Goal: Use online tool/utility: Utilize a website feature to perform a specific function

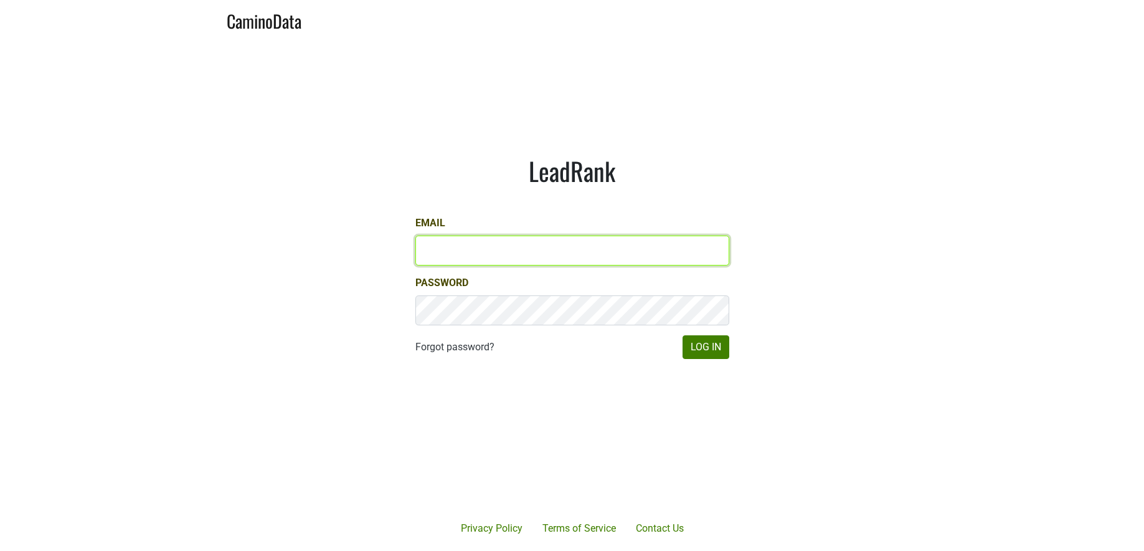
type input "[PERSON_NAME][EMAIL_ADDRESS][DOMAIN_NAME]"
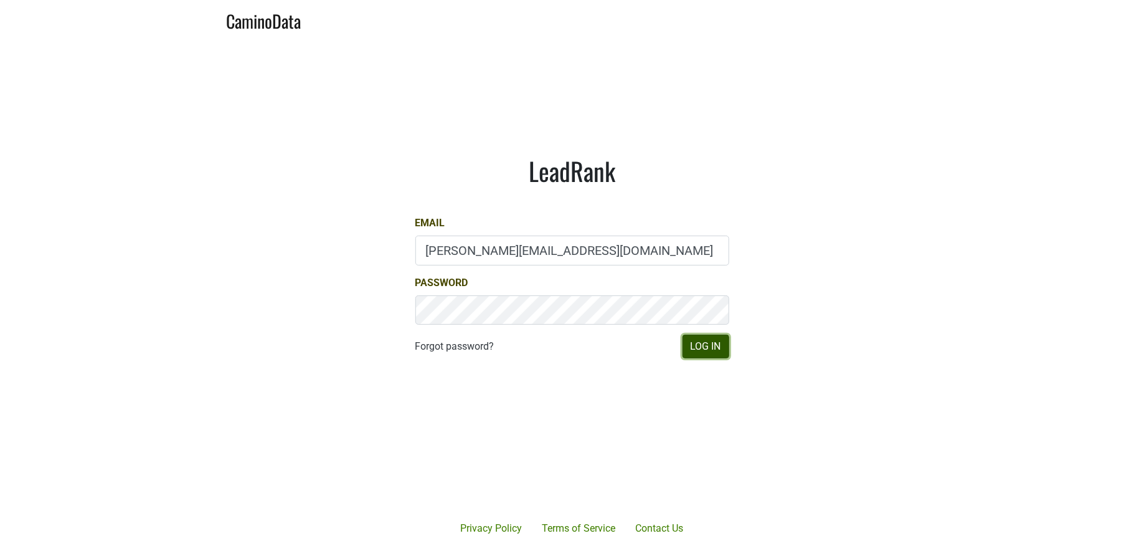
drag, startPoint x: 0, startPoint y: 0, endPoint x: 717, endPoint y: 347, distance: 796.6
click at [717, 347] on button "Log In" at bounding box center [706, 347] width 47 height 24
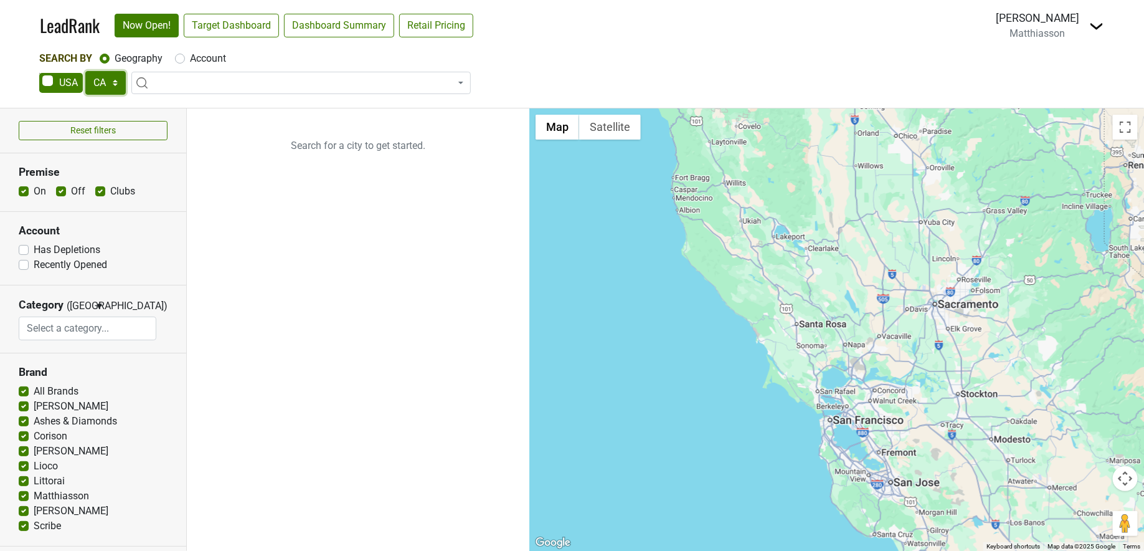
click at [108, 82] on select "AK AL AR AZ CA CO CT DC DE FL [GEOGRAPHIC_DATA] HI IA ID IL IN KS [GEOGRAPHIC_D…" at bounding box center [105, 83] width 40 height 24
select select "[GEOGRAPHIC_DATA]"
click at [85, 71] on select "AK AL AR AZ CA CO CT DC DE FL [GEOGRAPHIC_DATA] HI IA ID IL IN KS [GEOGRAPHIC_D…" at bounding box center [105, 83] width 40 height 24
type input "hou"
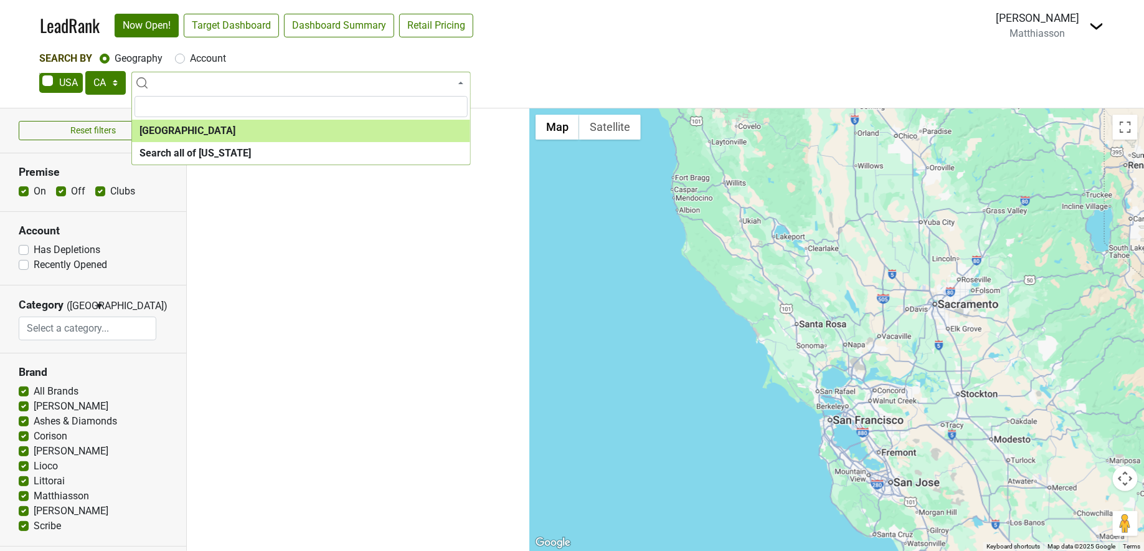
select select "1108"
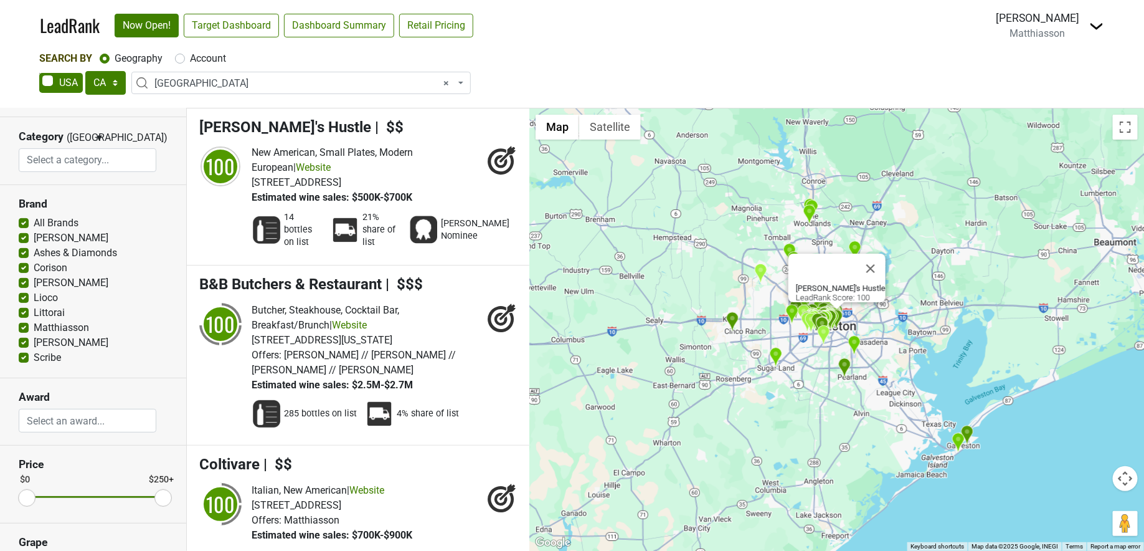
scroll to position [169, 0]
click at [75, 465] on h3 "Price" at bounding box center [93, 463] width 149 height 13
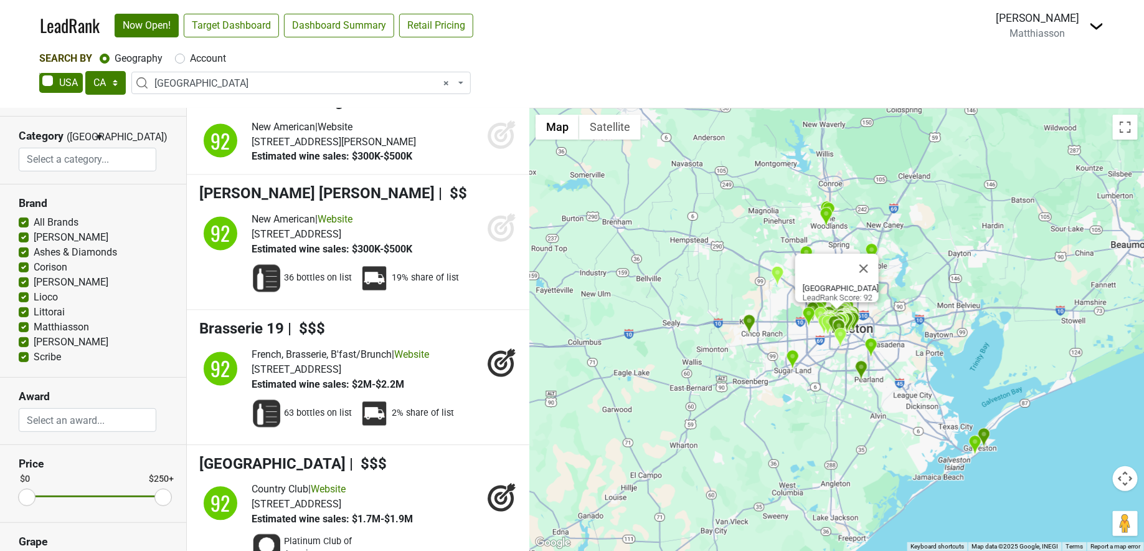
scroll to position [5695, 0]
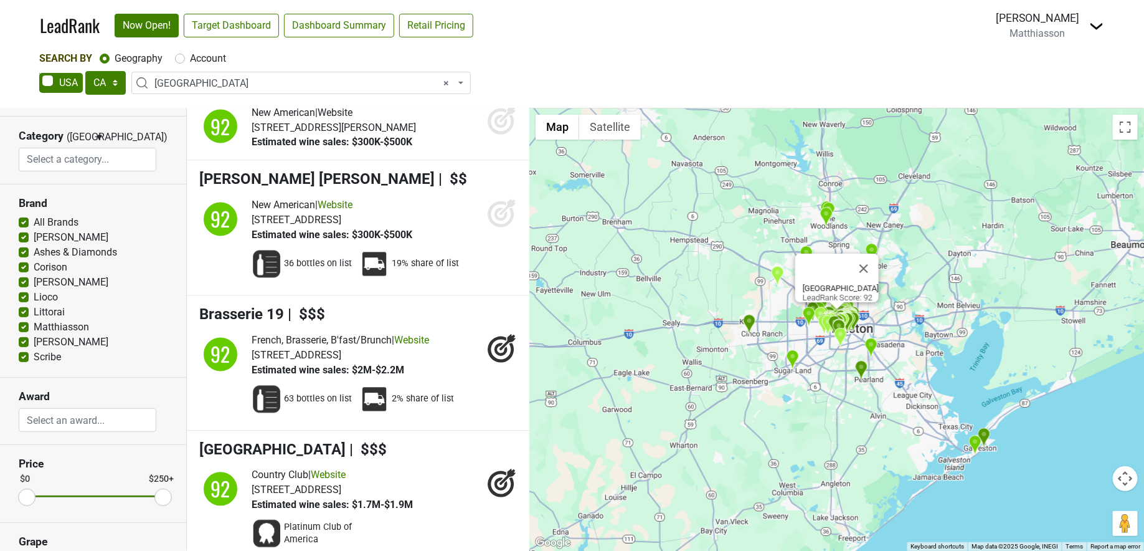
click at [34, 223] on label "All Brands" at bounding box center [56, 222] width 45 height 15
click at [22, 223] on input "All Brands" at bounding box center [24, 221] width 10 height 12
checkbox input "false"
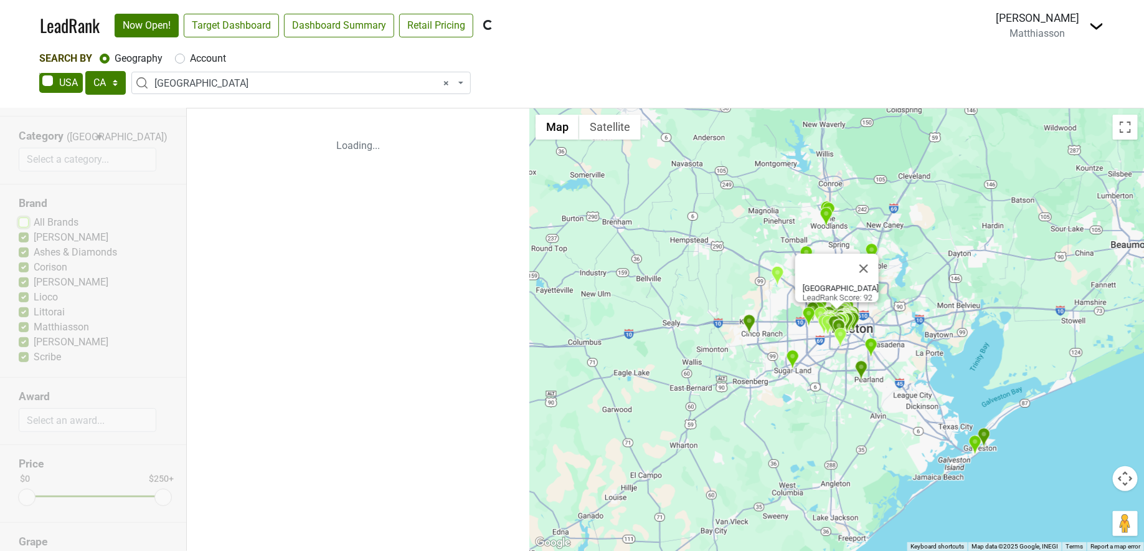
scroll to position [0, 0]
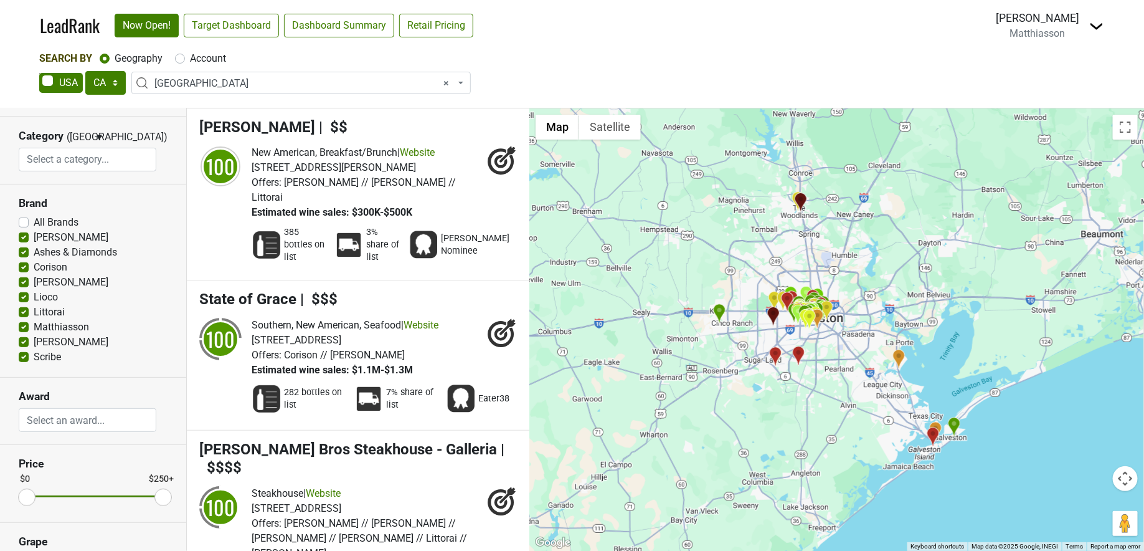
click at [17, 354] on section "Brand All Brands [PERSON_NAME] Ashes & Diamonds Corison [PERSON_NAME] Lioco" at bounding box center [93, 280] width 186 height 193
click at [34, 354] on label "Scribe" at bounding box center [47, 357] width 27 height 15
click at [20, 354] on input "Scribe" at bounding box center [24, 356] width 10 height 12
checkbox input "false"
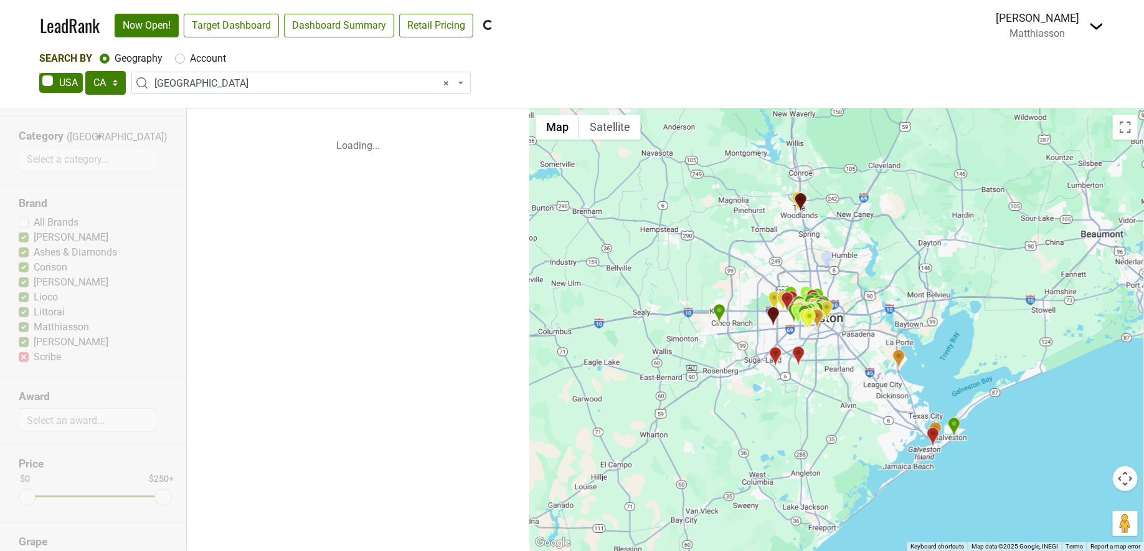
click at [34, 340] on label "[PERSON_NAME]" at bounding box center [71, 342] width 75 height 15
click at [26, 340] on input "[PERSON_NAME]" at bounding box center [24, 341] width 10 height 12
checkbox input "false"
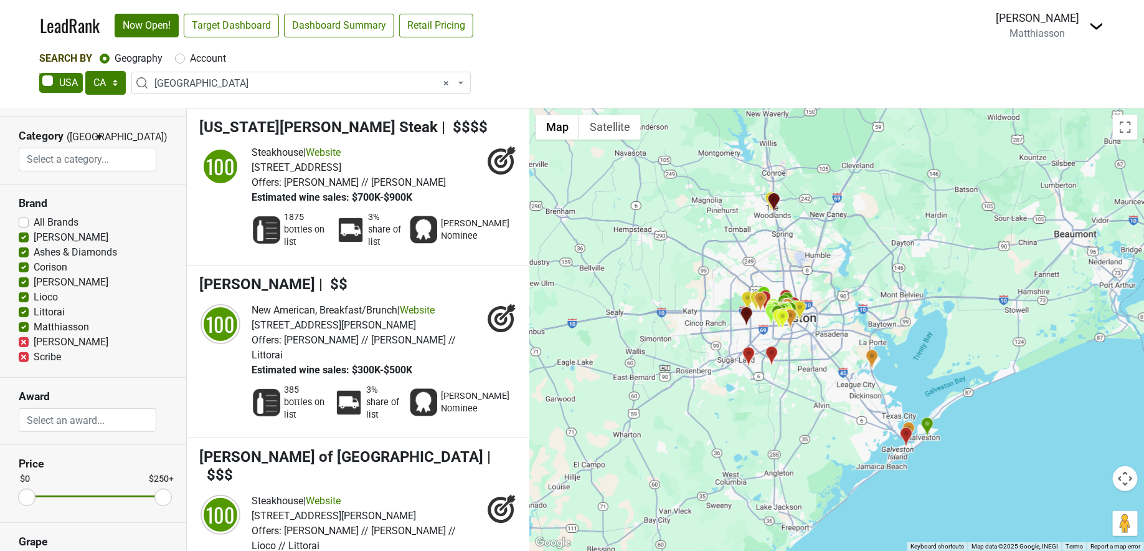
click at [34, 327] on label "Matthiasson" at bounding box center [61, 327] width 55 height 15
click at [22, 327] on input "Matthiasson" at bounding box center [24, 326] width 10 height 12
checkbox input "false"
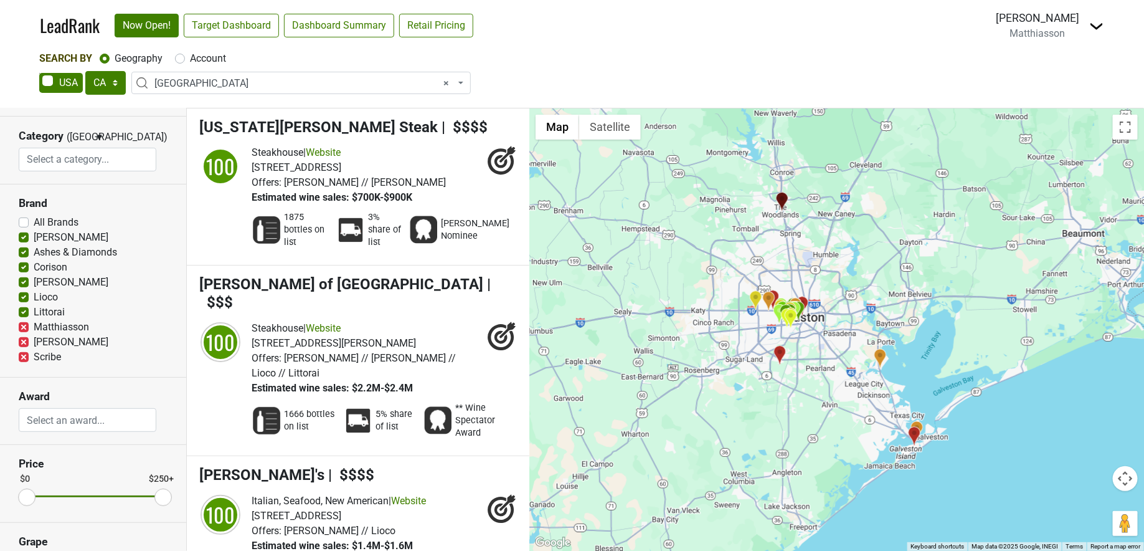
click at [34, 310] on label "Littorai" at bounding box center [49, 312] width 31 height 15
click at [24, 310] on input "Littorai" at bounding box center [24, 311] width 10 height 12
checkbox input "false"
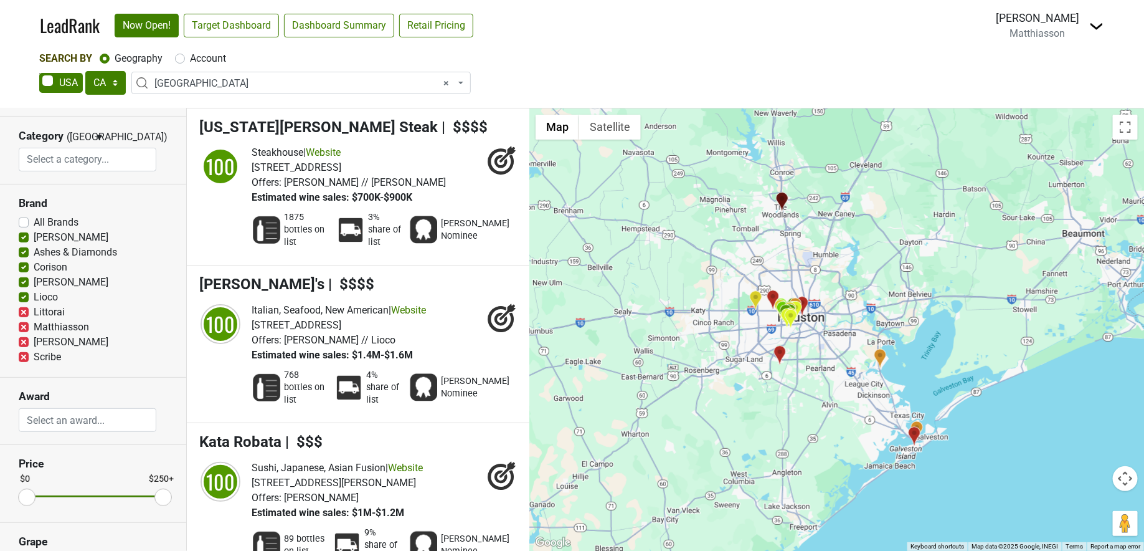
click at [34, 295] on label "Lioco" at bounding box center [46, 297] width 24 height 15
click at [21, 295] on input "Lioco" at bounding box center [24, 296] width 10 height 12
checkbox input "false"
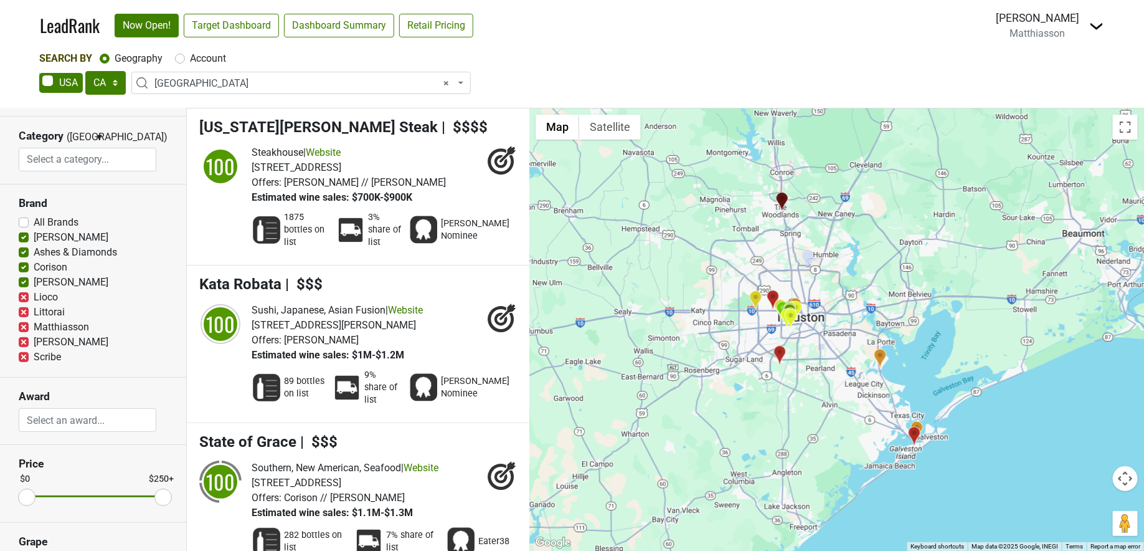
click at [34, 278] on label "[PERSON_NAME]" at bounding box center [71, 282] width 75 height 15
click at [22, 278] on input "[PERSON_NAME]" at bounding box center [24, 281] width 10 height 12
checkbox input "false"
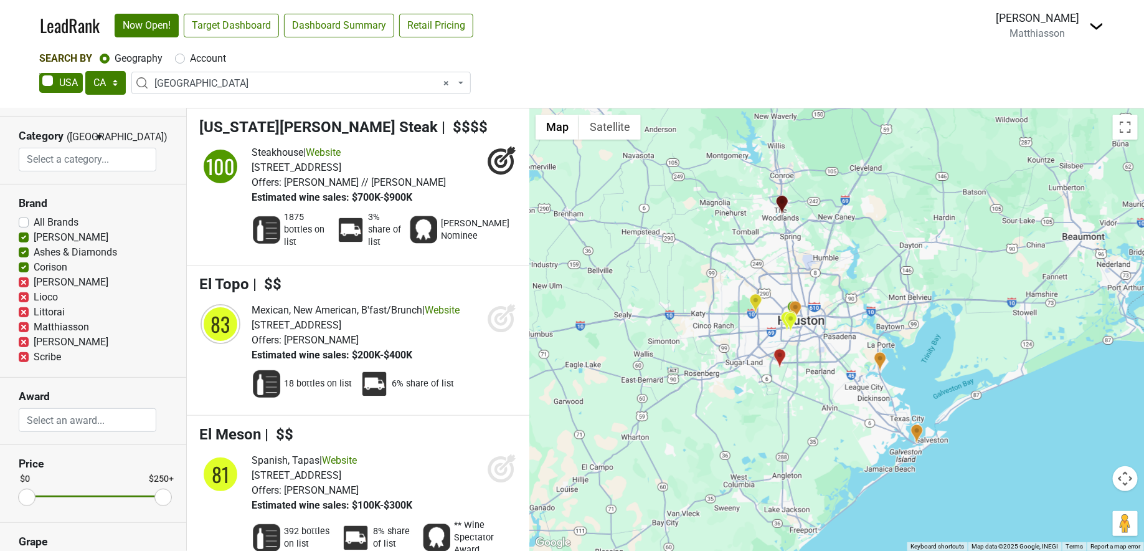
click at [34, 252] on label "Ashes & Diamonds" at bounding box center [75, 252] width 83 height 15
click at [20, 252] on input "Ashes & Diamonds" at bounding box center [24, 251] width 10 height 12
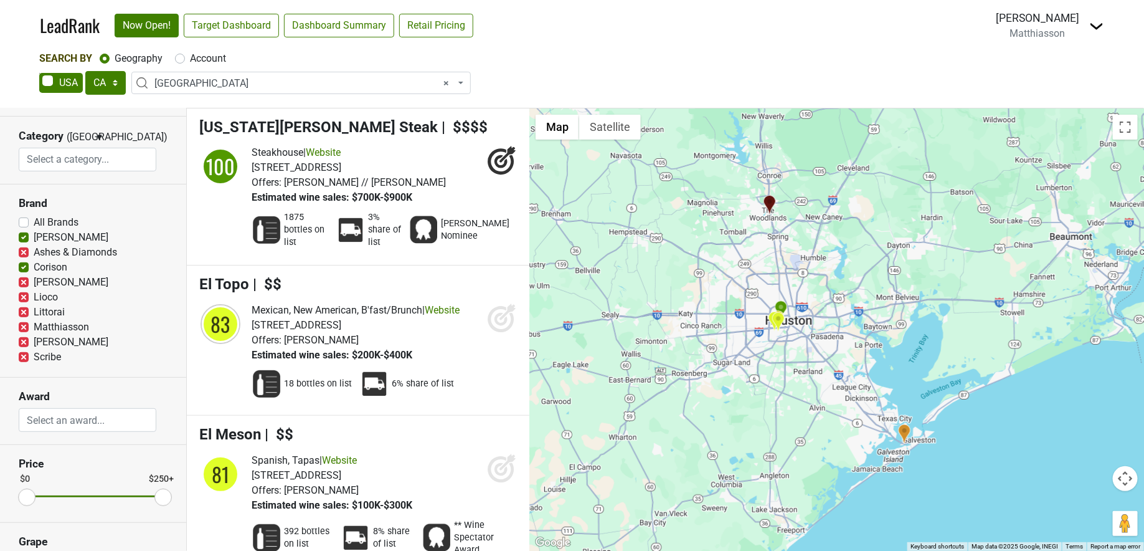
click at [34, 251] on label "Ashes & Diamonds" at bounding box center [75, 252] width 83 height 15
click at [26, 251] on input "Ashes & Diamonds" at bounding box center [24, 251] width 10 height 12
click at [34, 254] on label "Ashes & Diamonds" at bounding box center [75, 252] width 83 height 15
click at [20, 254] on input "Ashes & Diamonds" at bounding box center [24, 251] width 10 height 12
checkbox input "true"
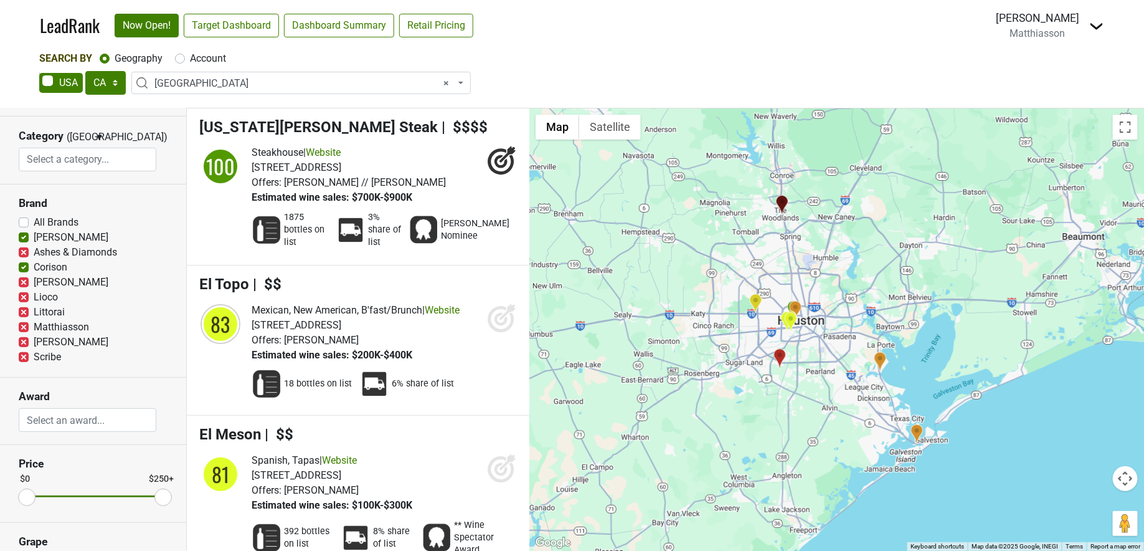
click at [34, 234] on label "[PERSON_NAME]" at bounding box center [71, 237] width 75 height 15
click at [21, 234] on input "[PERSON_NAME]" at bounding box center [24, 236] width 10 height 12
checkbox input "false"
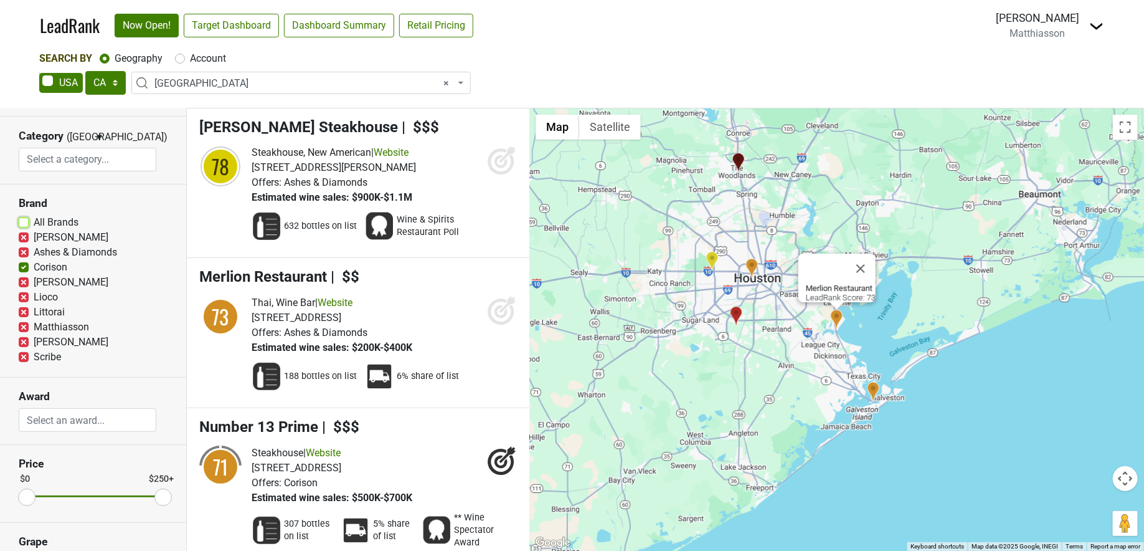
click at [24, 215] on input "All Brands" at bounding box center [24, 221] width 10 height 12
checkbox input "true"
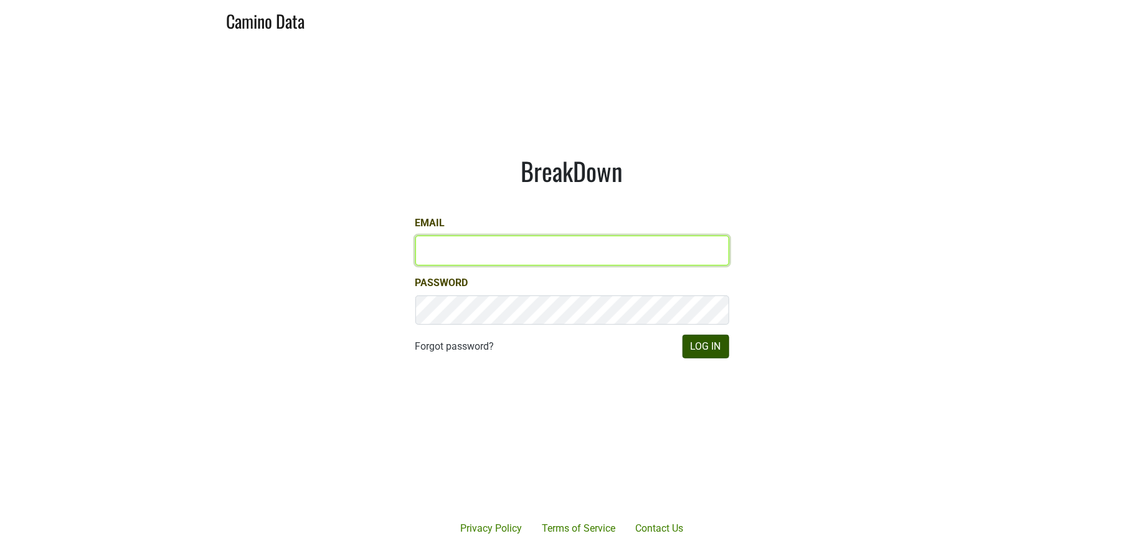
type input "jill@matthiasson.com"
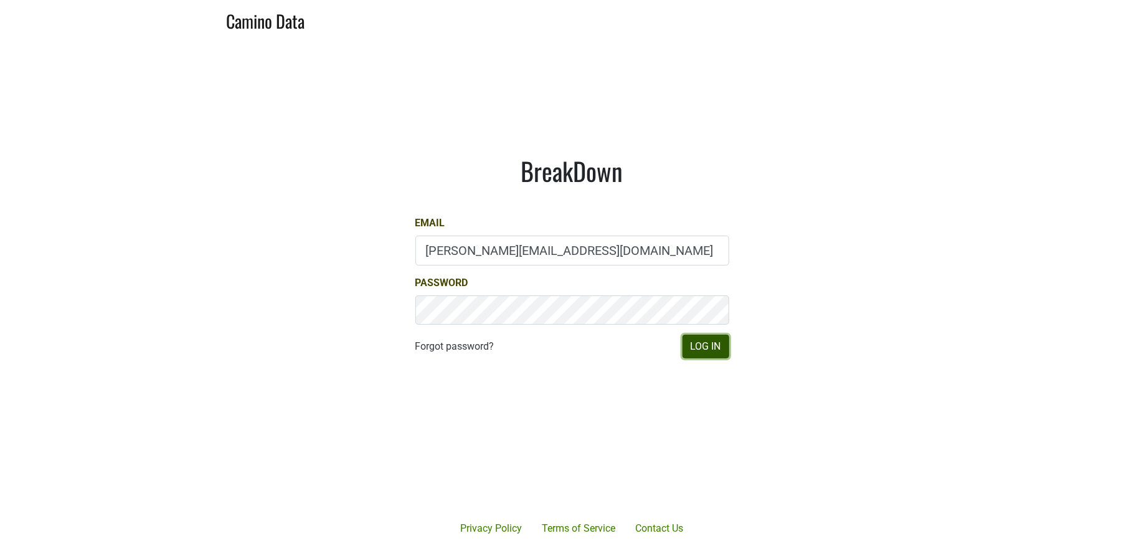
click at [696, 350] on button "Log In" at bounding box center [706, 347] width 47 height 24
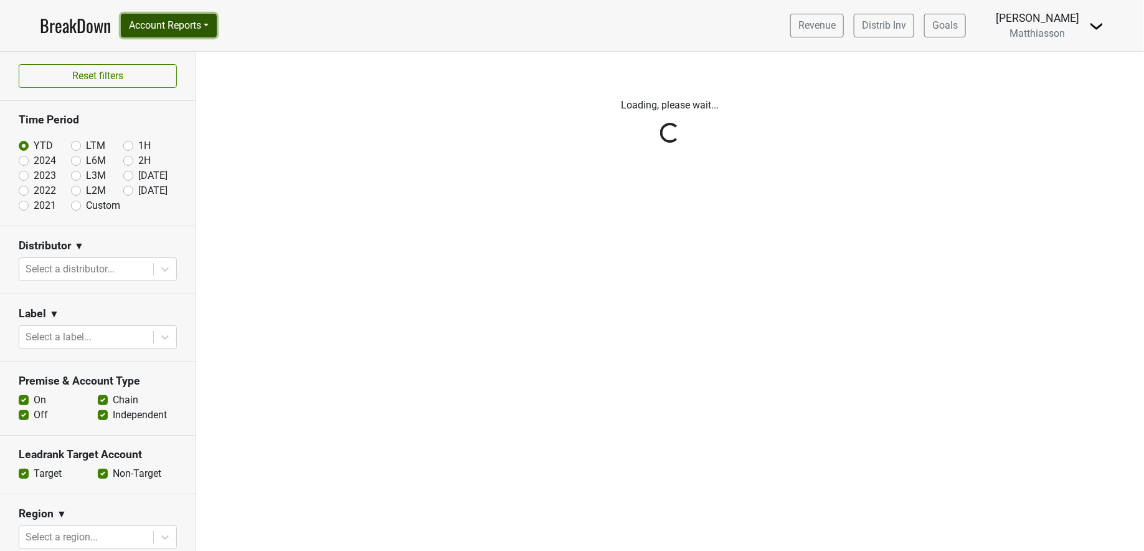
click at [198, 28] on button "Account Reports" at bounding box center [169, 26] width 96 height 24
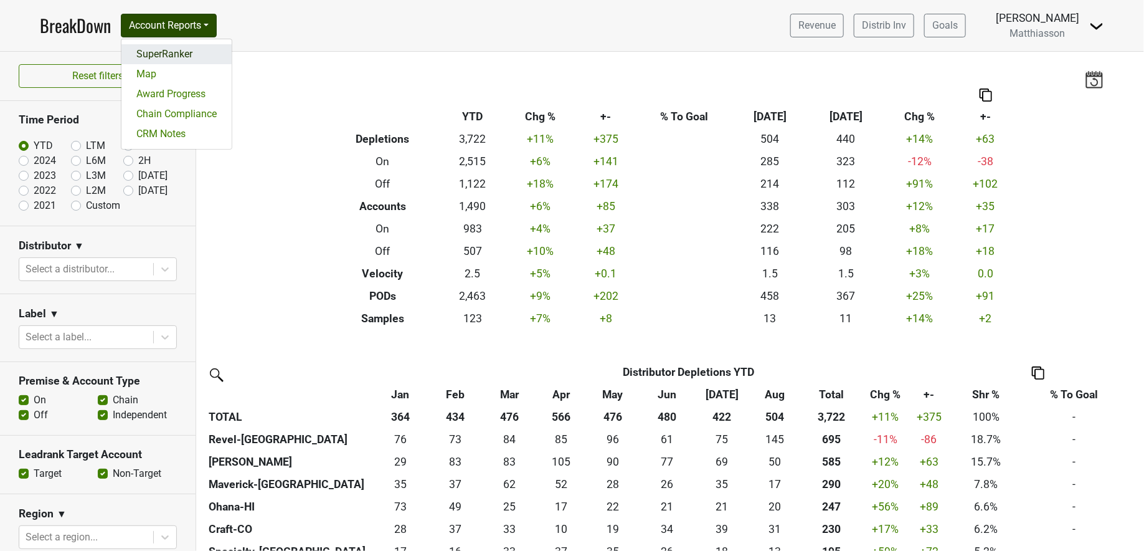
click at [197, 56] on link "SuperRanker" at bounding box center [176, 54] width 110 height 20
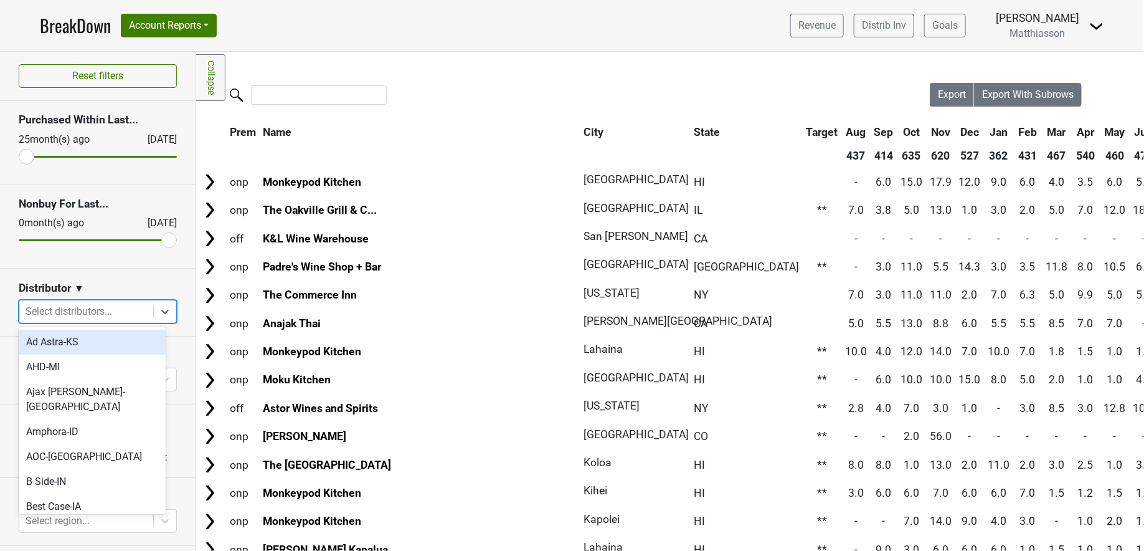
click at [87, 309] on div at bounding box center [86, 311] width 121 height 17
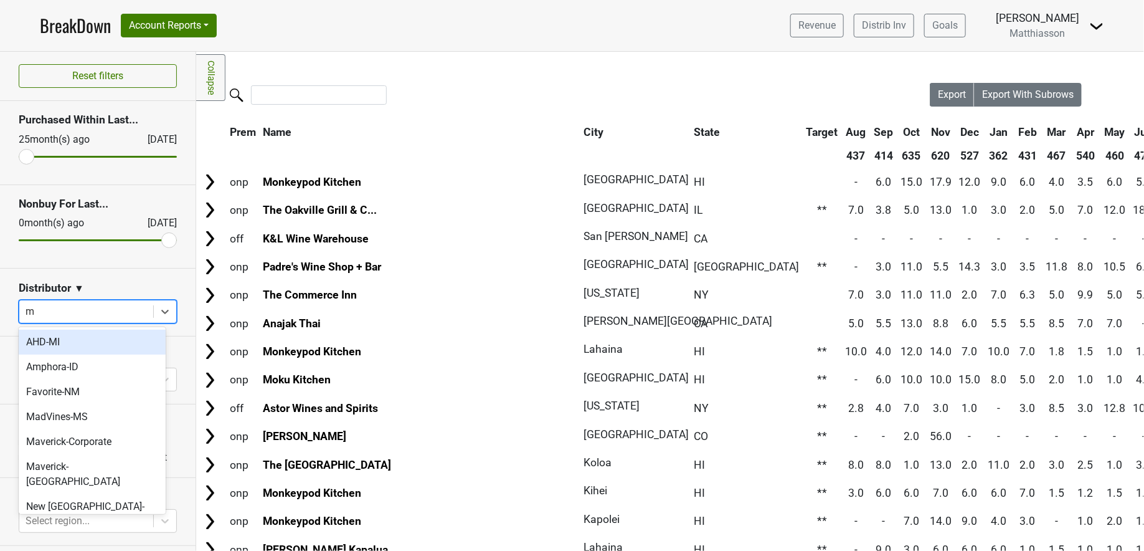
type input "ma"
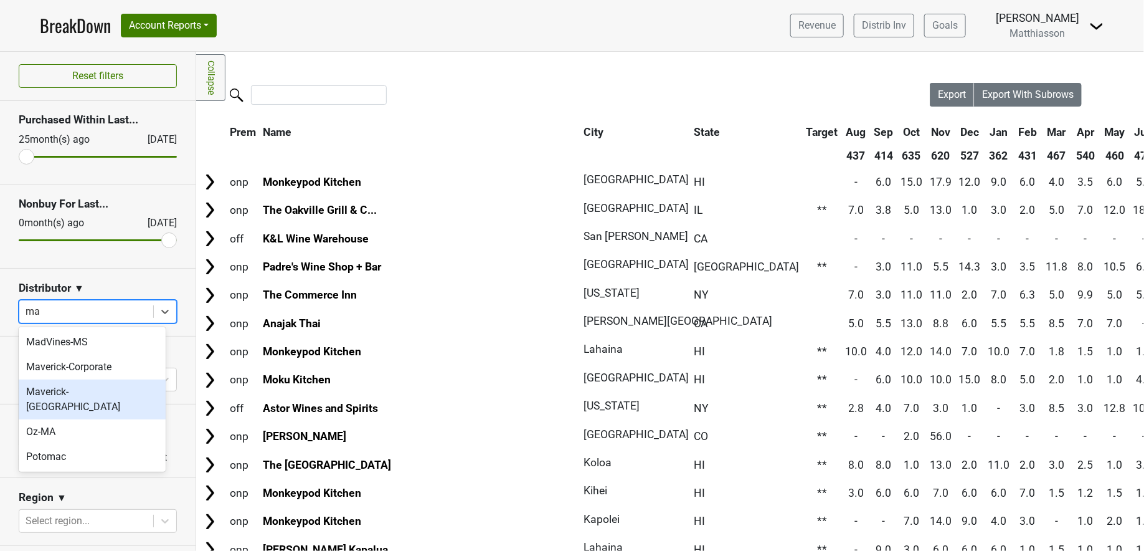
click at [72, 386] on div "Maverick-TX" at bounding box center [92, 399] width 147 height 40
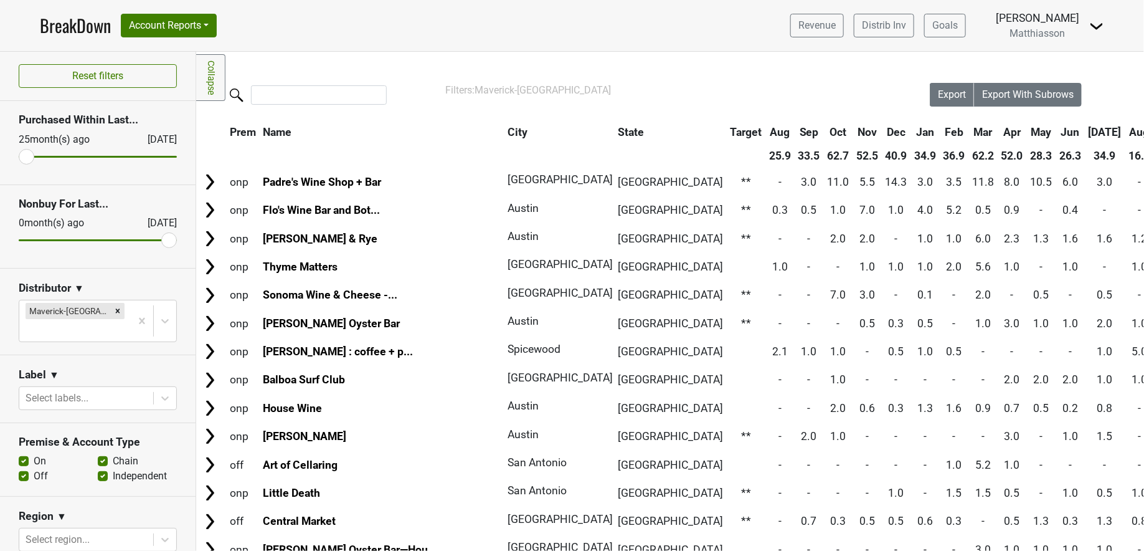
click at [505, 128] on th "City" at bounding box center [556, 132] width 103 height 22
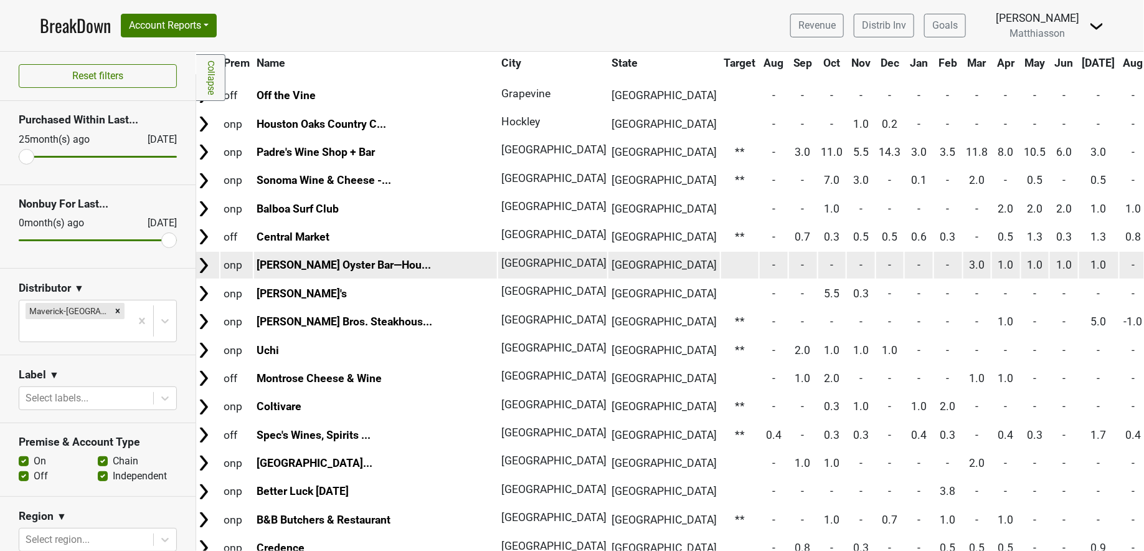
scroll to position [4185, 0]
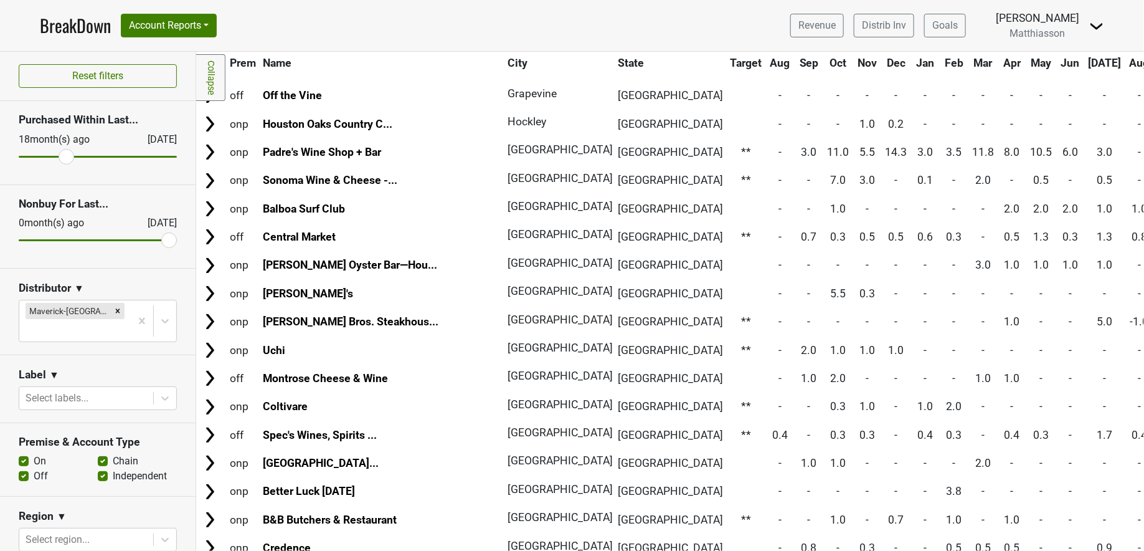
drag, startPoint x: 31, startPoint y: 154, endPoint x: 62, endPoint y: 156, distance: 31.2
type input "18"
click at [62, 156] on input "range" at bounding box center [98, 157] width 158 height 2
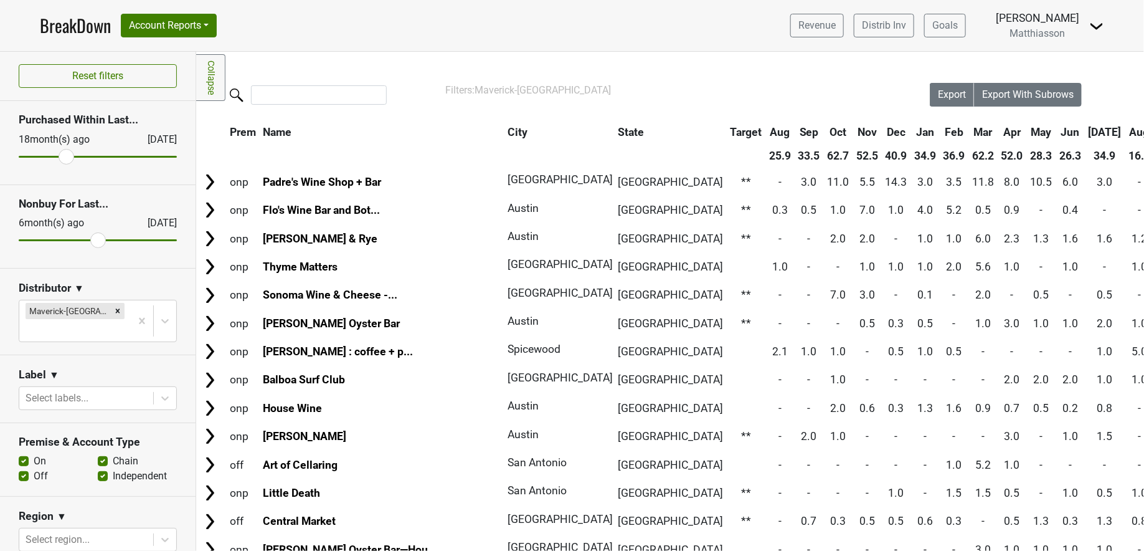
drag, startPoint x: 159, startPoint y: 239, endPoint x: 92, endPoint y: 237, distance: 67.3
type input "6"
click at [92, 239] on input "range" at bounding box center [98, 240] width 158 height 2
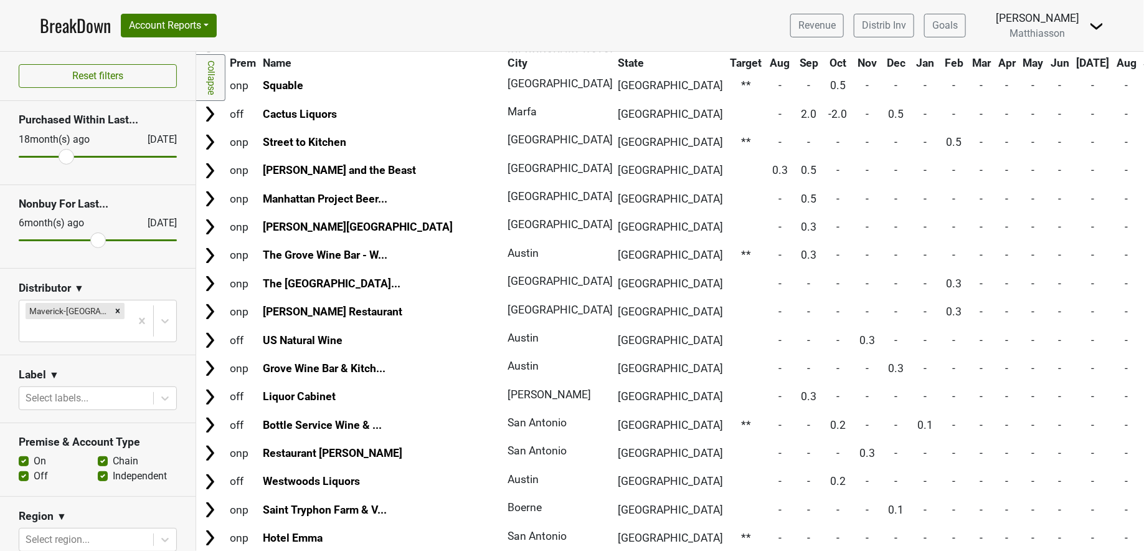
scroll to position [1708, 0]
